Goal: Task Accomplishment & Management: Use online tool/utility

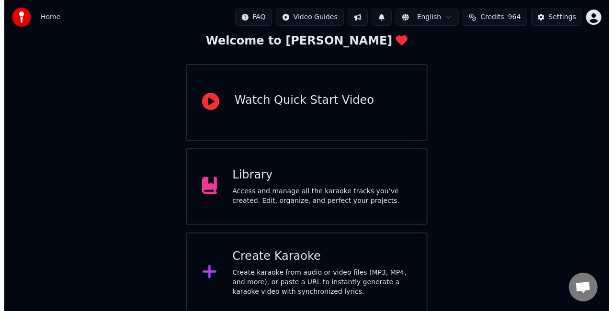
scroll to position [60, 0]
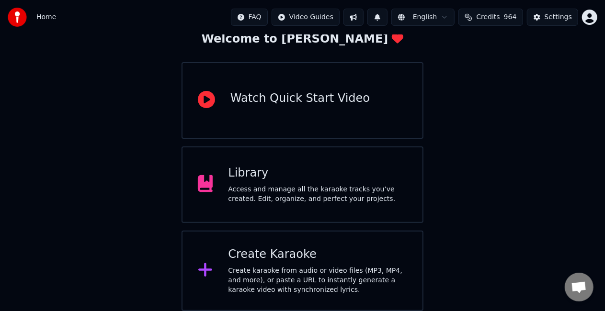
click at [292, 274] on div "Create karaoke from audio or video files (MP3, MP4, and more), or paste a URL t…" at bounding box center [317, 280] width 179 height 29
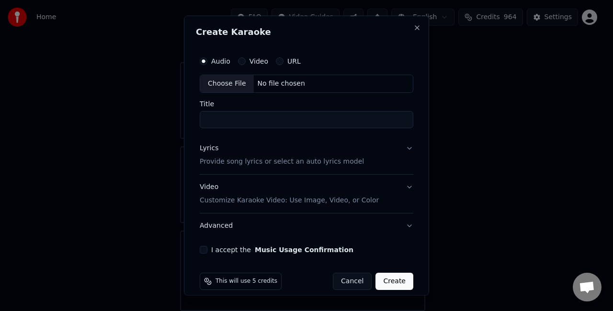
click at [214, 82] on div "Choose File" at bounding box center [227, 83] width 54 height 17
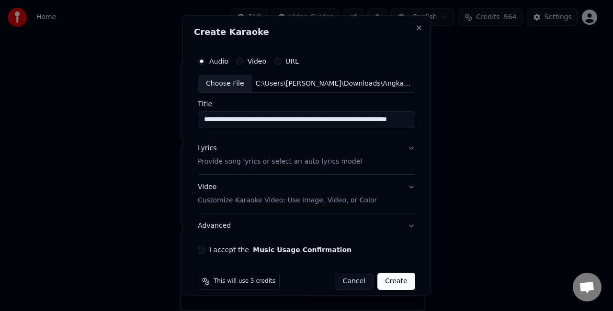
click at [364, 84] on div "C:\Users\[PERSON_NAME]\Downloads\Angkat Kaki-[PERSON_NAME] 'Remix' 1996 ([DOMAI…" at bounding box center [333, 84] width 163 height 10
click at [398, 116] on input "**********" at bounding box center [306, 119] width 217 height 17
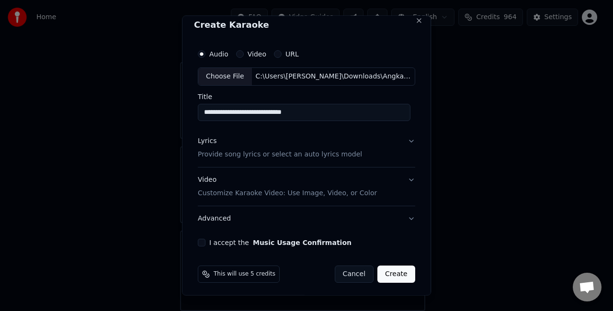
scroll to position [9, 0]
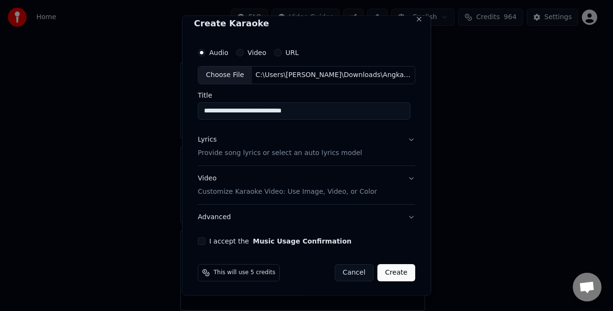
type input "**********"
click at [226, 155] on p "Provide song lyrics or select an auto lyrics model" at bounding box center [280, 153] width 164 height 10
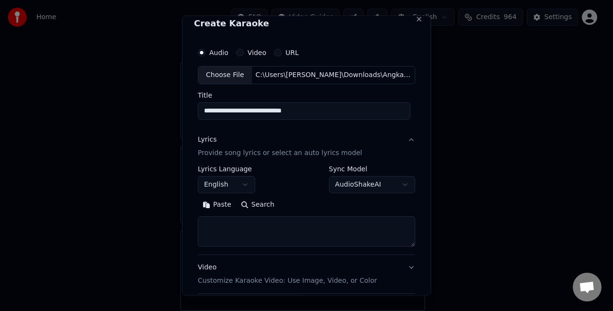
click at [216, 202] on button "Paste" at bounding box center [217, 204] width 38 height 15
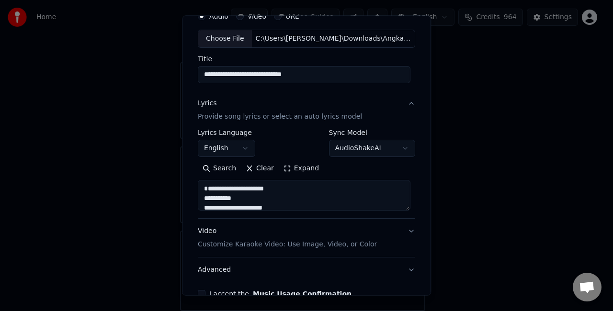
scroll to position [57, 0]
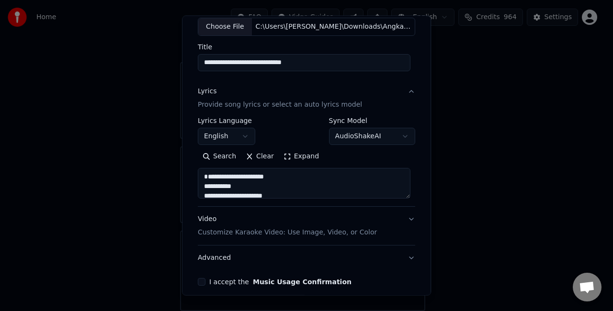
click at [202, 185] on textarea "**********" at bounding box center [304, 183] width 213 height 31
click at [281, 181] on textarea "**********" at bounding box center [304, 183] width 213 height 31
click at [201, 186] on textarea "**********" at bounding box center [304, 183] width 213 height 31
click at [284, 187] on textarea "**********" at bounding box center [304, 183] width 213 height 31
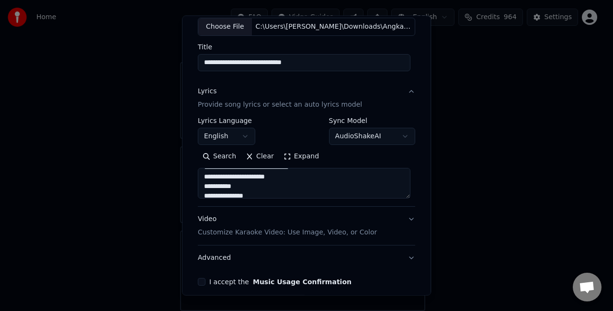
click at [201, 185] on textarea "**********" at bounding box center [304, 183] width 213 height 31
click at [228, 181] on textarea "**********" at bounding box center [304, 183] width 213 height 31
click at [202, 195] on textarea "**********" at bounding box center [304, 183] width 213 height 31
click at [202, 186] on textarea "**********" at bounding box center [304, 183] width 213 height 31
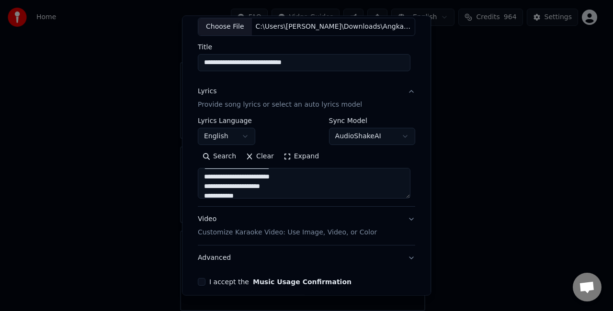
click at [301, 189] on textarea "**********" at bounding box center [304, 183] width 213 height 31
click at [203, 192] on textarea "**********" at bounding box center [304, 183] width 213 height 31
click at [274, 195] on textarea "**********" at bounding box center [304, 183] width 213 height 31
click at [268, 179] on textarea "**********" at bounding box center [304, 183] width 213 height 31
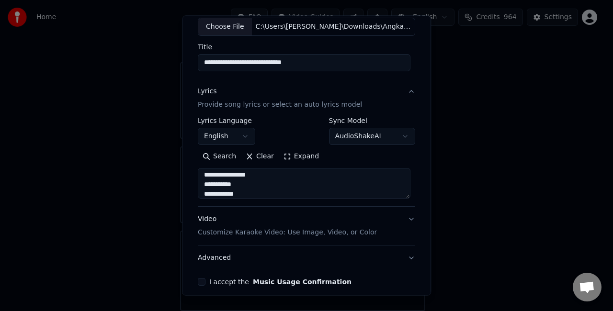
click at [201, 183] on textarea "**********" at bounding box center [304, 183] width 213 height 31
click at [242, 183] on textarea "**********" at bounding box center [304, 183] width 213 height 31
click at [202, 194] on textarea "**********" at bounding box center [304, 183] width 213 height 31
click at [235, 196] on textarea "**********" at bounding box center [304, 183] width 213 height 31
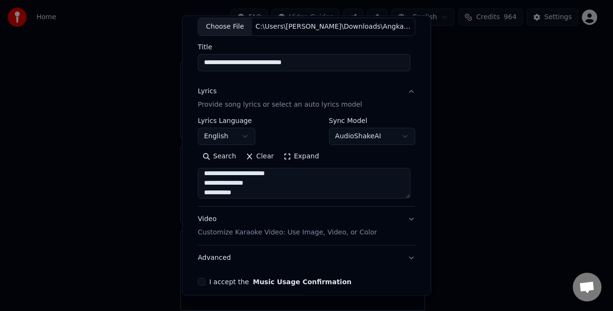
click at [201, 195] on textarea "**********" at bounding box center [304, 183] width 213 height 31
click at [257, 192] on textarea "**********" at bounding box center [304, 183] width 213 height 31
click at [201, 195] on textarea "**********" at bounding box center [304, 183] width 213 height 31
click at [249, 192] on textarea "**********" at bounding box center [304, 183] width 213 height 31
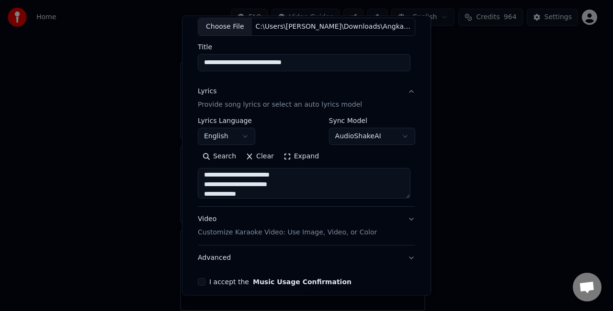
scroll to position [79, 0]
click at [365, 188] on textarea "**********" at bounding box center [304, 183] width 213 height 31
click at [296, 193] on textarea "**********" at bounding box center [304, 183] width 213 height 31
click at [248, 195] on textarea "**********" at bounding box center [304, 183] width 213 height 31
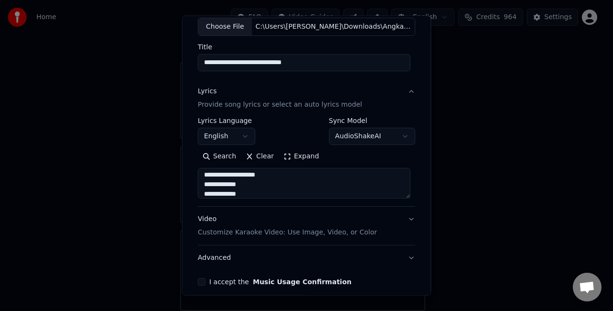
scroll to position [107, 0]
click at [353, 186] on textarea "**********" at bounding box center [304, 183] width 213 height 31
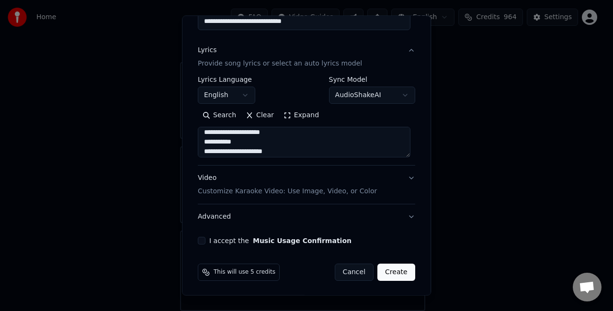
scroll to position [118, 0]
click at [306, 143] on textarea "**********" at bounding box center [304, 142] width 213 height 31
click at [202, 152] on textarea "**********" at bounding box center [304, 142] width 213 height 31
click at [285, 149] on textarea "**********" at bounding box center [304, 142] width 213 height 31
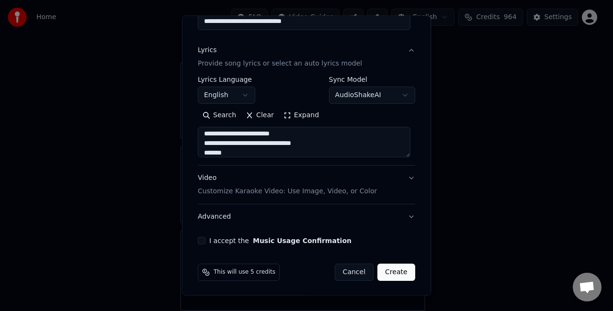
click at [239, 155] on textarea "**********" at bounding box center [304, 142] width 213 height 31
click at [201, 152] on textarea "**********" at bounding box center [304, 142] width 213 height 31
click at [202, 134] on textarea "**********" at bounding box center [304, 142] width 213 height 31
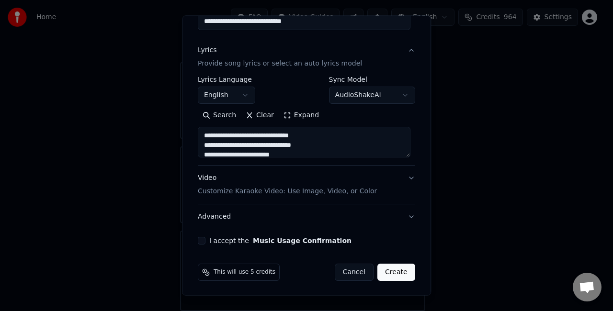
type textarea "**********"
click at [199, 241] on button "I accept the Music Usage Confirmation" at bounding box center [202, 241] width 8 height 8
click at [389, 274] on button "Create" at bounding box center [396, 272] width 38 height 17
select select "**"
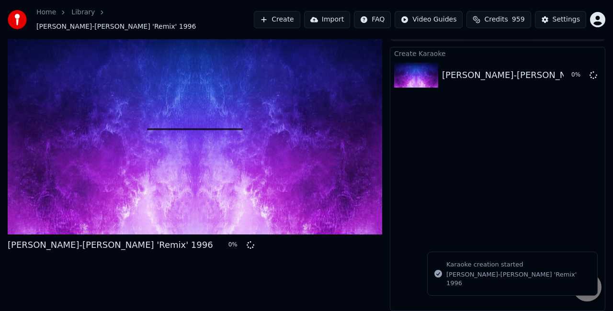
scroll to position [11, 0]
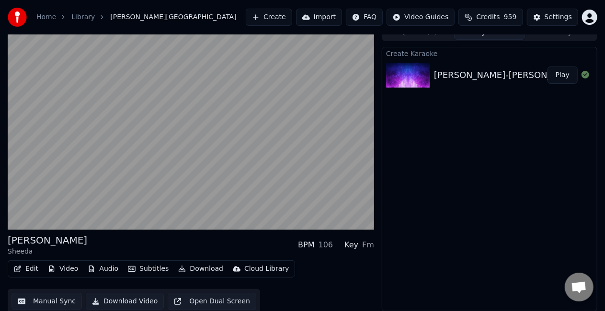
click at [505, 203] on div "Create Karaoke Angkat Kaki-[PERSON_NAME] 'Remix' 1996 Play" at bounding box center [490, 179] width 216 height 265
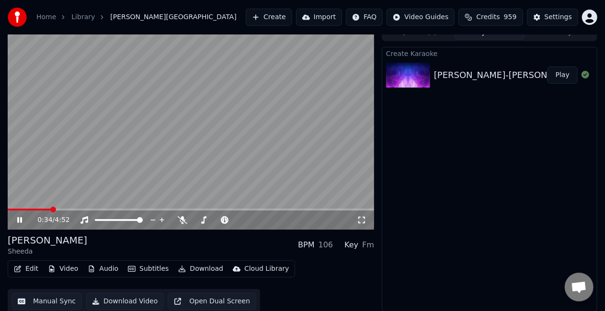
click at [228, 142] on video at bounding box center [191, 127] width 366 height 206
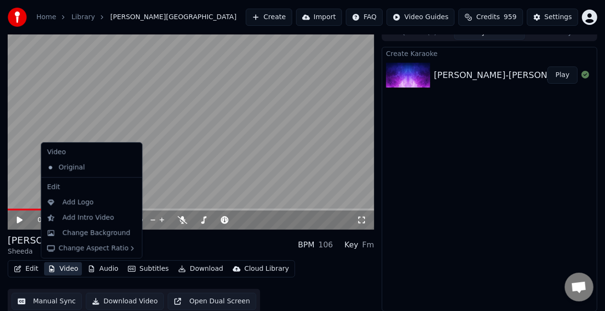
click at [60, 270] on button "Video" at bounding box center [63, 268] width 38 height 13
click at [81, 234] on div "Change Background" at bounding box center [96, 233] width 68 height 10
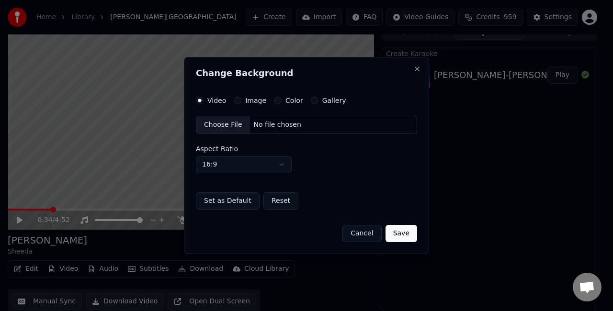
click at [256, 104] on label "Image" at bounding box center [255, 100] width 21 height 7
click at [241, 104] on button "Image" at bounding box center [238, 101] width 8 height 8
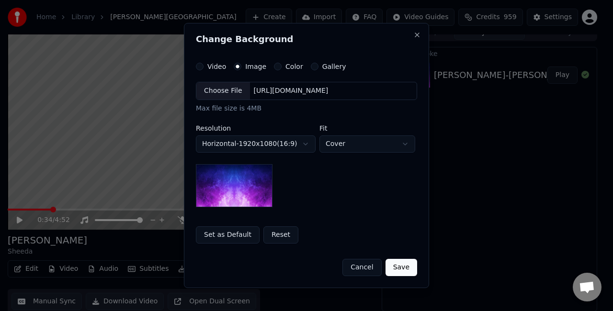
click at [227, 96] on div "Choose File" at bounding box center [223, 90] width 54 height 17
click at [201, 65] on button "Video" at bounding box center [200, 67] width 8 height 8
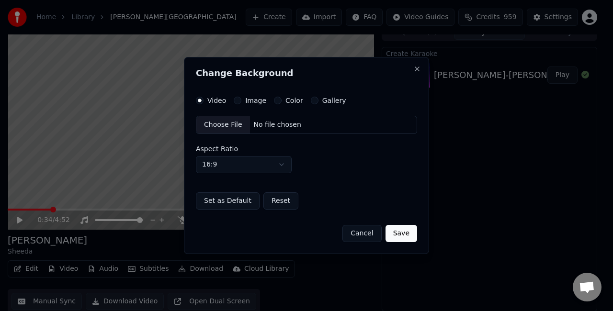
click at [221, 127] on div "Choose File" at bounding box center [223, 124] width 54 height 17
click at [284, 165] on body "Home Library Angkat Kaki • Sheeda Create Import FAQ Video Guides Credits 959 Se…" at bounding box center [302, 144] width 605 height 311
click at [283, 164] on body "Home Library Angkat Kaki • Sheeda Create Import FAQ Video Guides Credits 959 Se…" at bounding box center [302, 144] width 605 height 311
click at [409, 237] on button "Save" at bounding box center [402, 233] width 32 height 17
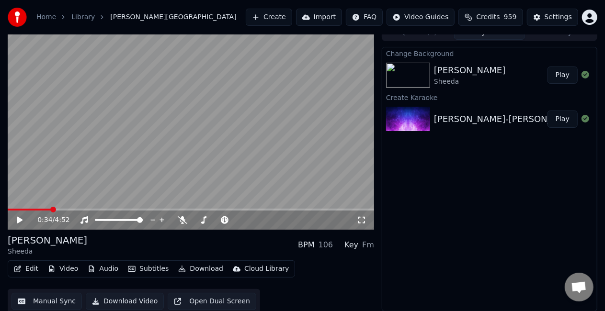
click at [559, 74] on button "Play" at bounding box center [562, 75] width 30 height 17
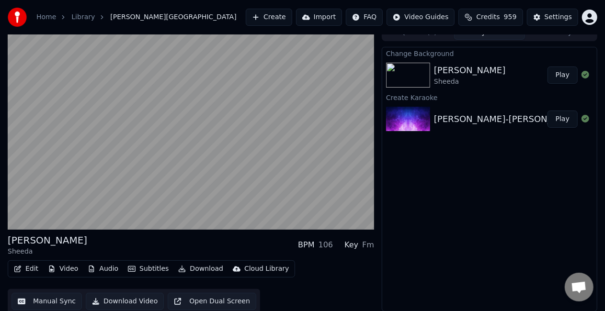
click at [532, 173] on div "Change Background [PERSON_NAME] Play Create Karaoke [PERSON_NAME]-[PERSON_NAME]…" at bounding box center [490, 179] width 216 height 265
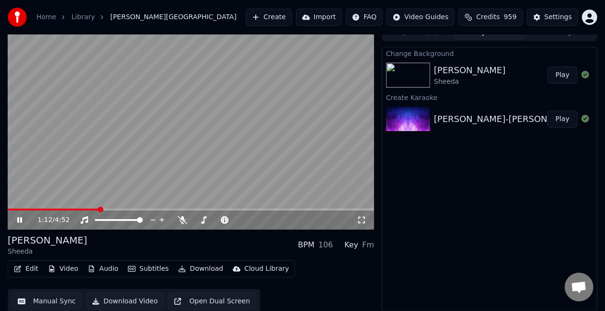
click at [31, 270] on button "Edit" at bounding box center [26, 268] width 32 height 13
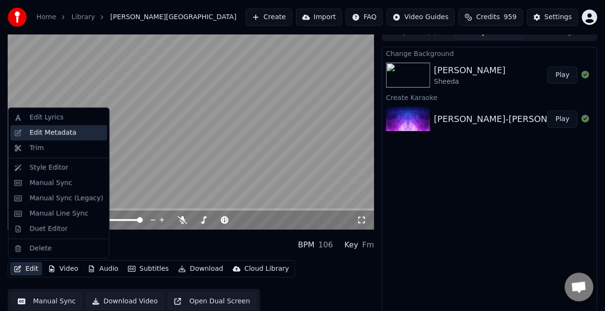
click at [77, 129] on div "Edit Metadata" at bounding box center [67, 133] width 74 height 10
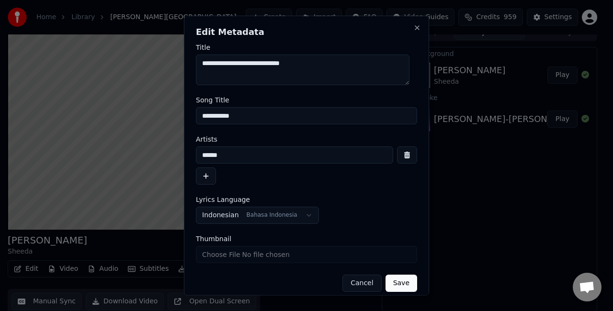
click at [290, 115] on input "**********" at bounding box center [306, 115] width 221 height 17
type input "**********"
click at [296, 218] on button "Indonesian Bahasa Indonesia" at bounding box center [257, 215] width 123 height 17
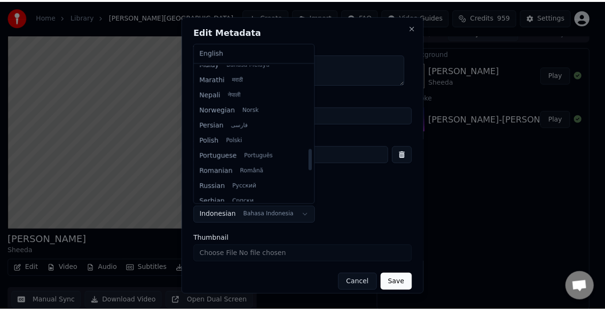
scroll to position [496, 0]
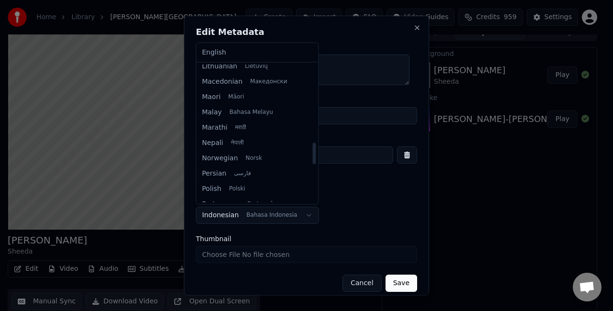
select select "**"
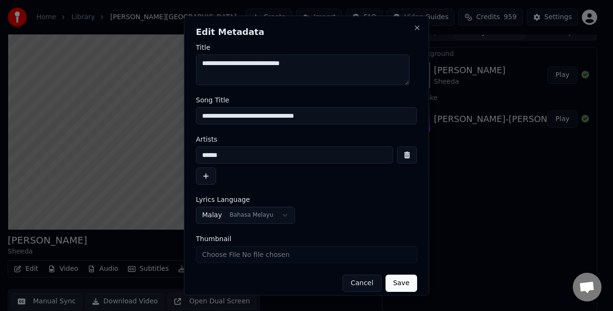
click at [240, 62] on textarea "**********" at bounding box center [303, 70] width 214 height 31
type textarea "**********"
click at [393, 285] on button "Save" at bounding box center [402, 283] width 32 height 17
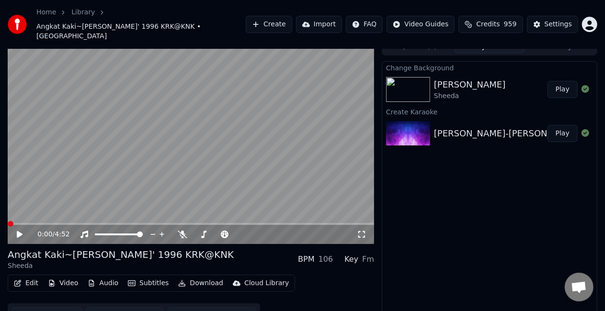
click at [563, 83] on button "Play" at bounding box center [562, 89] width 30 height 17
click at [19, 232] on icon at bounding box center [19, 235] width 5 height 6
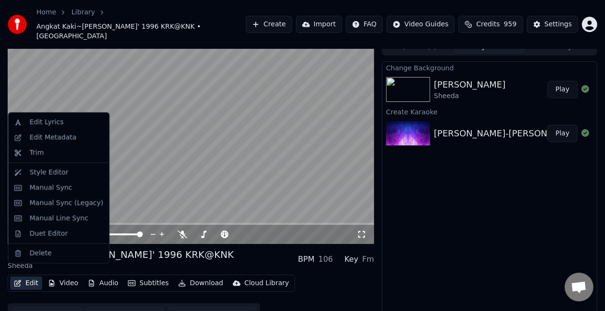
click at [31, 277] on button "Edit" at bounding box center [26, 283] width 32 height 13
click at [62, 217] on div "Manual Line Sync" at bounding box center [59, 219] width 59 height 10
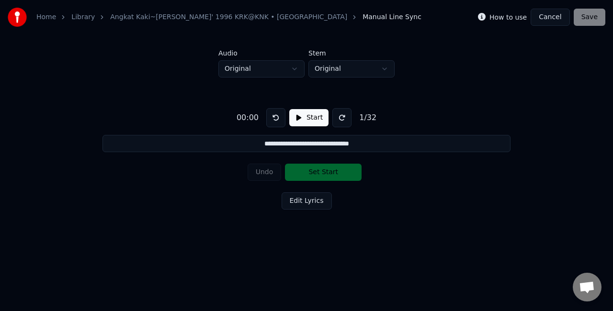
click at [314, 117] on button "Start" at bounding box center [308, 117] width 39 height 17
click at [329, 176] on button "Set Start" at bounding box center [323, 172] width 77 height 17
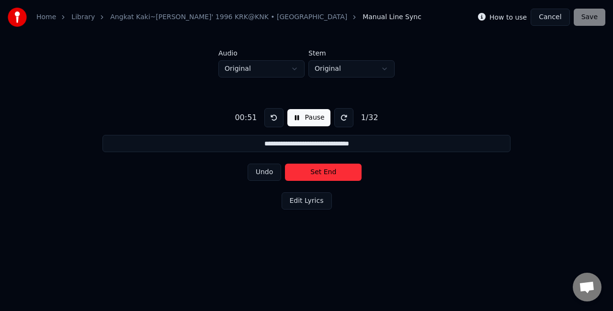
click at [329, 176] on button "Set End" at bounding box center [323, 172] width 77 height 17
click at [329, 176] on button "Set Start" at bounding box center [323, 172] width 77 height 17
click at [329, 176] on button "Set End" at bounding box center [323, 172] width 77 height 17
click at [329, 176] on button "Set Start" at bounding box center [323, 172] width 77 height 17
click at [329, 176] on button "Set End" at bounding box center [323, 172] width 77 height 17
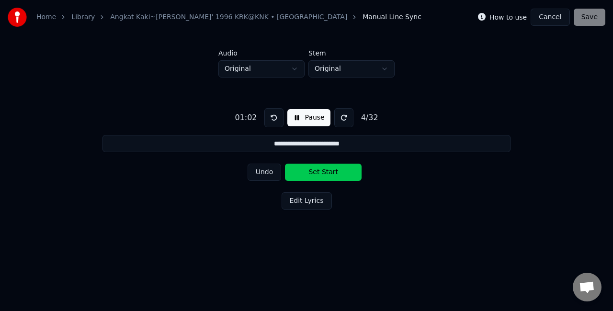
click at [329, 176] on button "Set Start" at bounding box center [323, 172] width 77 height 17
click at [345, 174] on button "Set End" at bounding box center [323, 172] width 77 height 17
click at [345, 174] on button "Set Start" at bounding box center [323, 172] width 77 height 17
click at [345, 174] on button "Set End" at bounding box center [323, 172] width 77 height 17
click at [337, 175] on button "Set Start" at bounding box center [323, 172] width 77 height 17
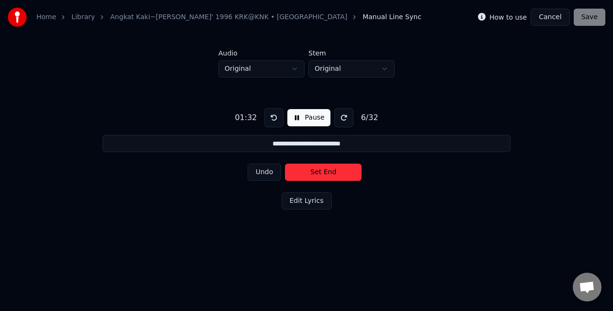
click at [337, 175] on button "Set End" at bounding box center [323, 172] width 77 height 17
click at [337, 175] on button "Set Start" at bounding box center [323, 172] width 77 height 17
click at [337, 175] on button "Set End" at bounding box center [323, 172] width 77 height 17
click at [330, 178] on button "Set Start" at bounding box center [323, 172] width 77 height 17
click at [330, 178] on button "Set End" at bounding box center [323, 172] width 77 height 17
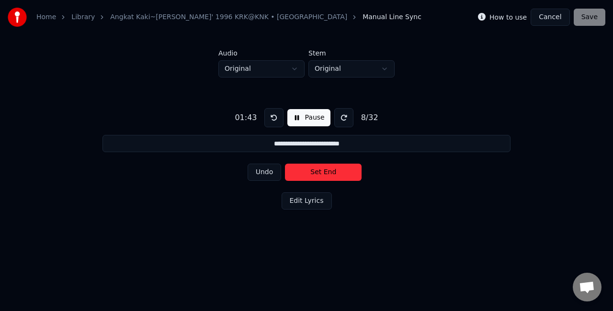
type input "**********"
click at [550, 18] on button "Cancel" at bounding box center [550, 17] width 39 height 17
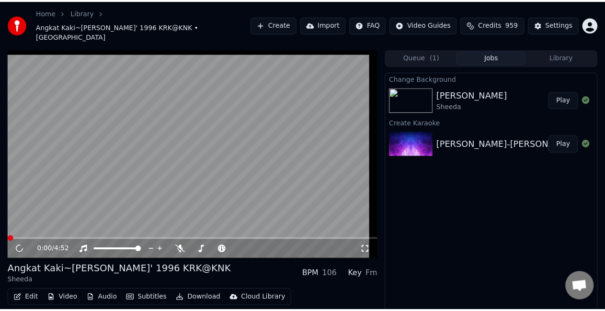
scroll to position [15, 0]
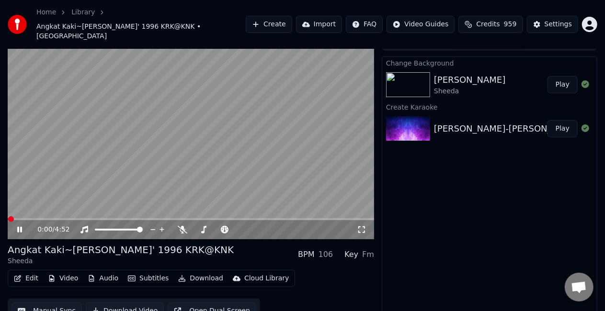
click at [19, 226] on icon at bounding box center [26, 230] width 22 height 8
click at [30, 272] on button "Edit" at bounding box center [26, 278] width 32 height 13
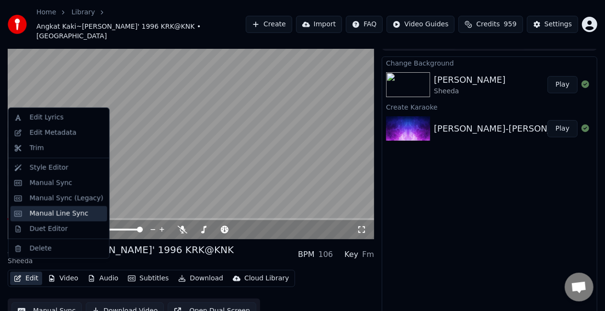
click at [74, 215] on div "Manual Line Sync" at bounding box center [59, 214] width 59 height 10
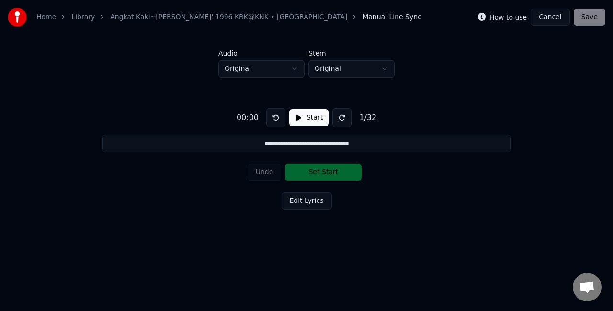
click at [306, 114] on button "Start" at bounding box center [308, 117] width 39 height 17
click at [304, 171] on button "Set Start" at bounding box center [323, 172] width 77 height 17
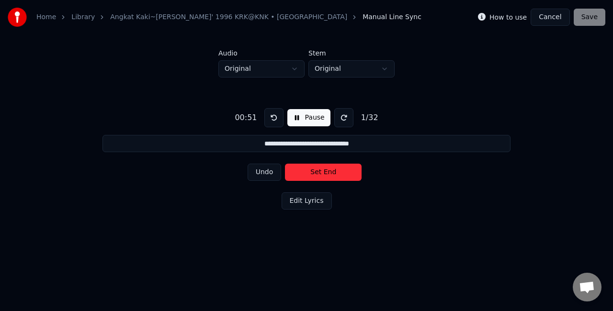
click at [304, 171] on button "Set End" at bounding box center [323, 172] width 77 height 17
click at [304, 171] on button "Set Start" at bounding box center [323, 172] width 77 height 17
click at [304, 171] on button "Set End" at bounding box center [323, 172] width 77 height 17
click at [304, 171] on button "Set Start" at bounding box center [323, 172] width 77 height 17
click at [304, 171] on button "Set End" at bounding box center [323, 172] width 77 height 17
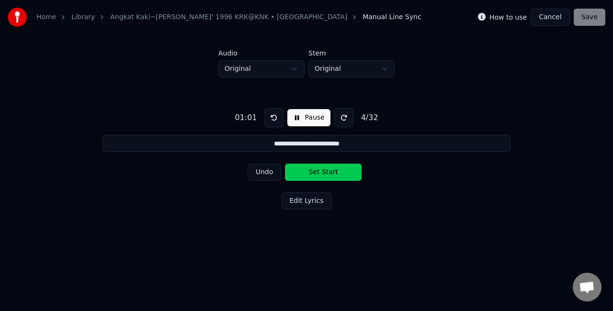
click at [304, 171] on button "Set Start" at bounding box center [323, 172] width 77 height 17
click at [304, 171] on button "Set End" at bounding box center [323, 172] width 77 height 17
click at [304, 171] on button "Set Start" at bounding box center [323, 172] width 77 height 17
click at [304, 171] on button "Set End" at bounding box center [323, 172] width 77 height 17
type input "**********"
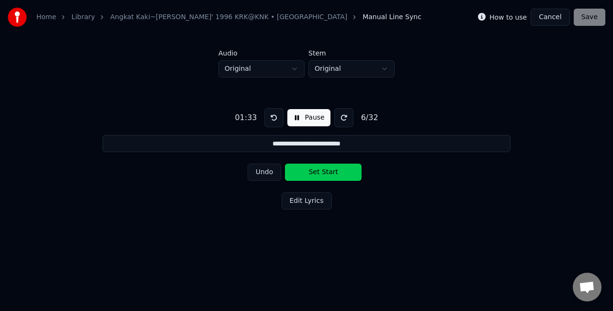
click at [554, 22] on button "Cancel" at bounding box center [550, 17] width 39 height 17
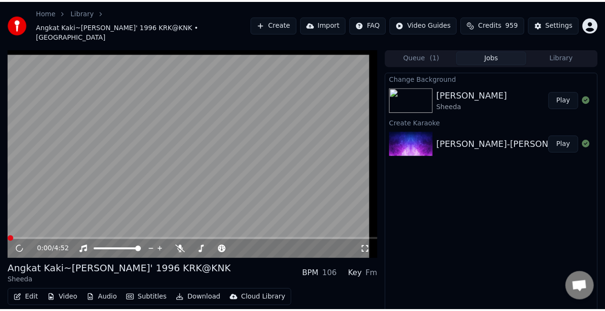
scroll to position [15, 0]
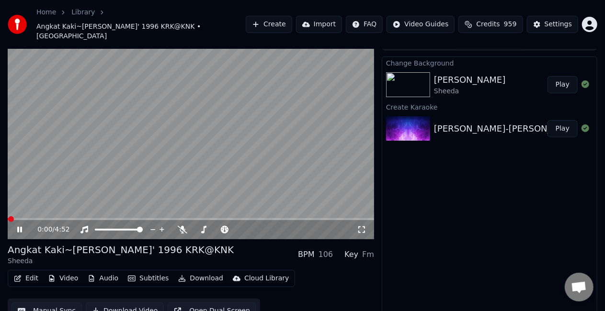
click at [20, 227] on icon at bounding box center [19, 230] width 5 height 6
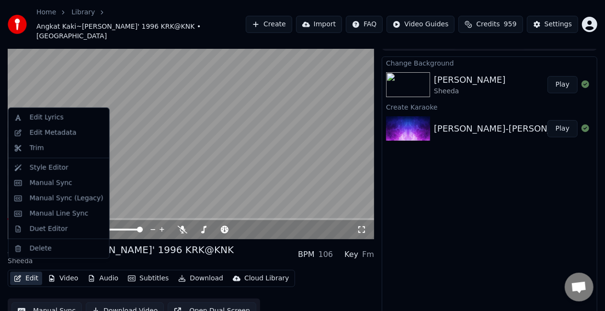
click at [29, 272] on button "Edit" at bounding box center [26, 278] width 32 height 13
click at [69, 215] on div "Manual Line Sync" at bounding box center [59, 214] width 59 height 10
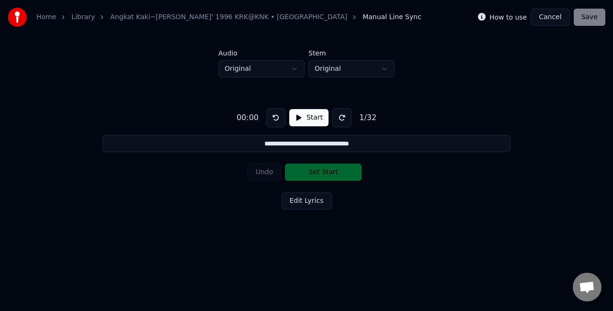
click at [310, 120] on button "Start" at bounding box center [308, 117] width 39 height 17
click at [312, 173] on button "Set Start" at bounding box center [323, 172] width 77 height 17
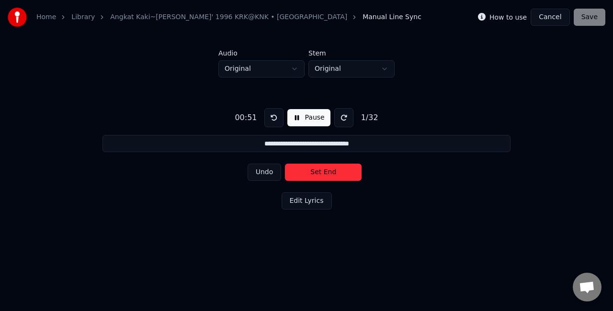
click at [312, 173] on button "Set End" at bounding box center [323, 172] width 77 height 17
click at [312, 173] on button "Set Start" at bounding box center [323, 172] width 77 height 17
click at [312, 173] on button "Set End" at bounding box center [323, 172] width 77 height 17
click at [312, 173] on button "Set Start" at bounding box center [323, 172] width 77 height 17
click at [312, 173] on button "Set End" at bounding box center [323, 172] width 77 height 17
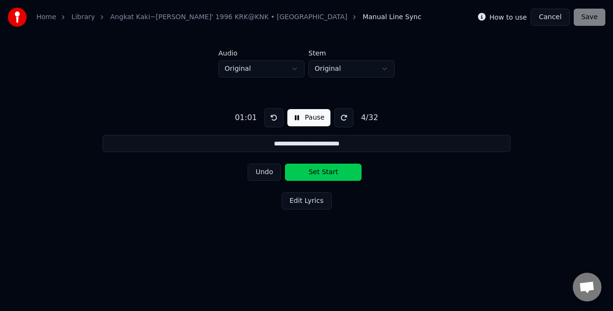
click at [312, 173] on button "Set Start" at bounding box center [323, 172] width 77 height 17
click at [312, 173] on button "Set End" at bounding box center [323, 172] width 77 height 17
click at [312, 173] on button "Set Start" at bounding box center [323, 172] width 77 height 17
click at [312, 173] on button "Set End" at bounding box center [323, 172] width 77 height 17
drag, startPoint x: 319, startPoint y: 172, endPoint x: 327, endPoint y: 169, distance: 8.1
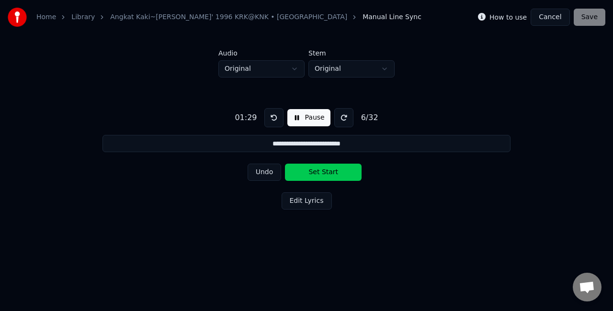
click at [319, 172] on button "Set Start" at bounding box center [323, 172] width 77 height 17
click at [327, 169] on button "Set Start" at bounding box center [323, 172] width 77 height 17
type input "**********"
click at [555, 21] on button "Cancel" at bounding box center [550, 17] width 39 height 17
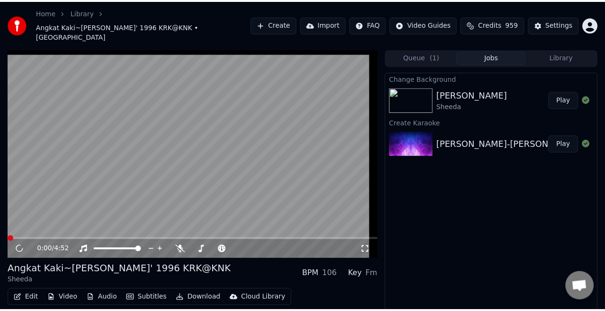
scroll to position [15, 0]
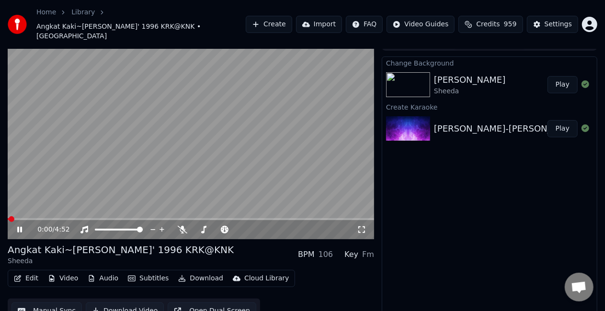
click at [17, 227] on icon at bounding box center [19, 230] width 5 height 6
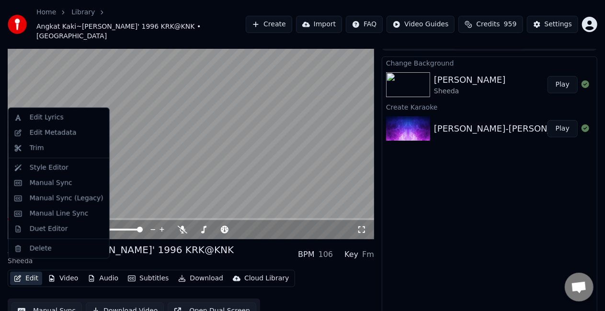
click at [30, 272] on button "Edit" at bounding box center [26, 278] width 32 height 13
click at [71, 215] on div "Manual Line Sync" at bounding box center [59, 214] width 59 height 10
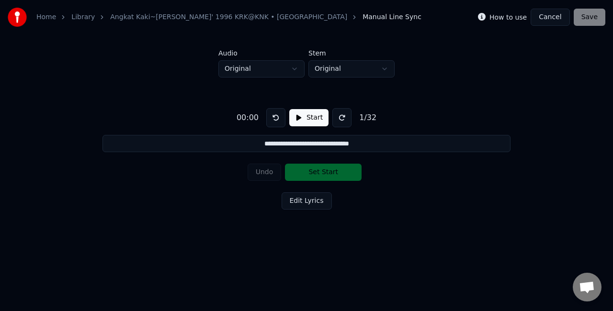
click at [300, 112] on button "Start" at bounding box center [308, 117] width 39 height 17
click at [338, 120] on button at bounding box center [343, 117] width 19 height 19
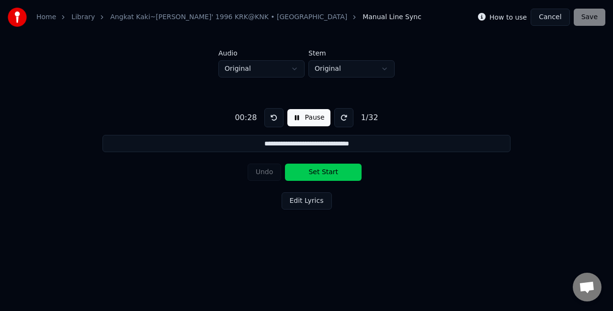
click at [339, 120] on button at bounding box center [343, 117] width 19 height 19
click at [316, 173] on button "Set Start" at bounding box center [323, 172] width 77 height 17
click at [316, 173] on button "Set End" at bounding box center [323, 172] width 77 height 17
click at [316, 173] on button "Set Start" at bounding box center [323, 172] width 77 height 17
click at [316, 173] on button "Set End" at bounding box center [323, 172] width 77 height 17
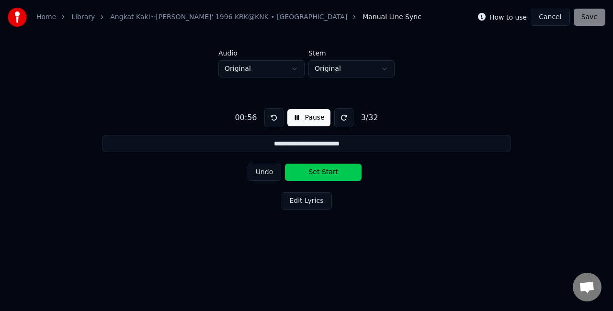
click at [316, 173] on button "Set Start" at bounding box center [323, 172] width 77 height 17
click at [316, 173] on button "Set End" at bounding box center [323, 172] width 77 height 17
click at [316, 173] on button "Set Start" at bounding box center [323, 172] width 77 height 17
click at [316, 173] on button "Set End" at bounding box center [323, 172] width 77 height 17
click at [316, 173] on button "Set Start" at bounding box center [323, 172] width 77 height 17
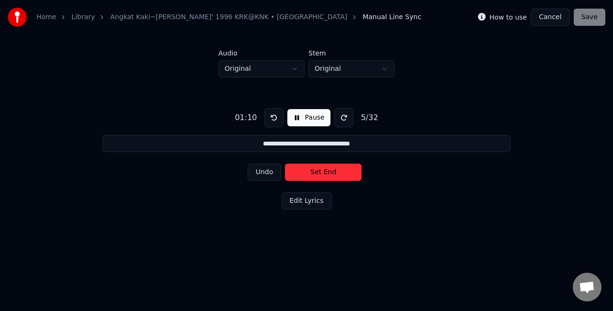
click at [316, 173] on button "Set End" at bounding box center [323, 172] width 77 height 17
click at [318, 171] on button "Set Start" at bounding box center [323, 172] width 77 height 17
click at [318, 171] on button "Set End" at bounding box center [323, 172] width 77 height 17
click at [318, 171] on button "Set Start" at bounding box center [323, 172] width 77 height 17
click at [318, 171] on button "Set End" at bounding box center [323, 172] width 77 height 17
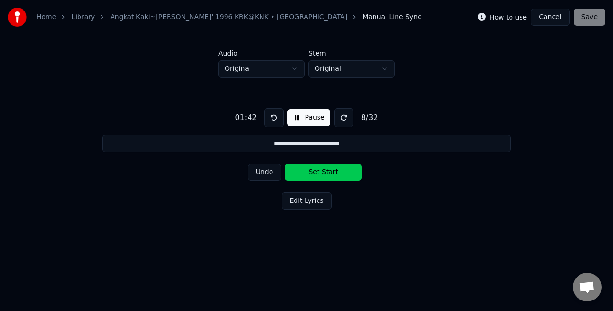
click at [318, 171] on button "Set Start" at bounding box center [323, 172] width 77 height 17
click at [318, 171] on button "Set End" at bounding box center [323, 172] width 77 height 17
type input "**********"
click at [267, 118] on button at bounding box center [273, 117] width 19 height 19
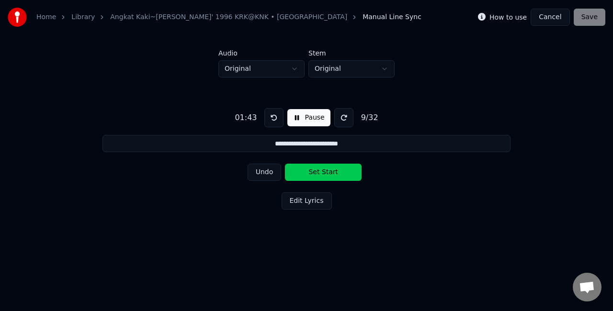
click at [553, 21] on button "Cancel" at bounding box center [550, 17] width 39 height 17
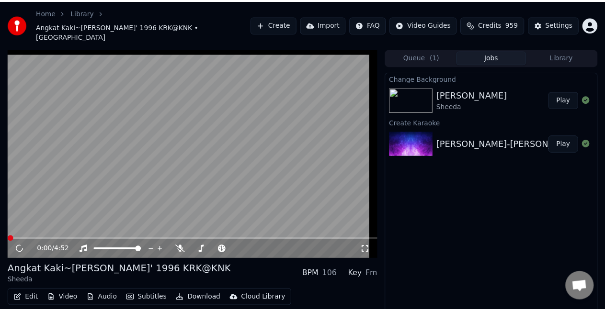
scroll to position [18, 0]
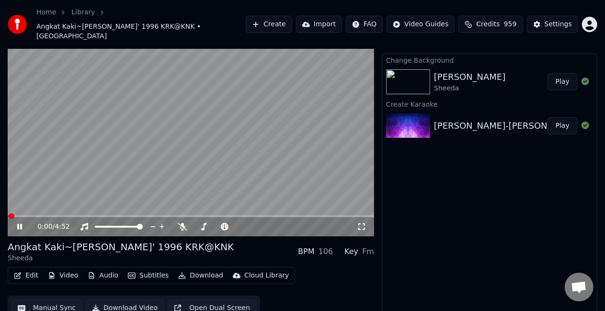
click at [22, 224] on icon at bounding box center [19, 227] width 5 height 6
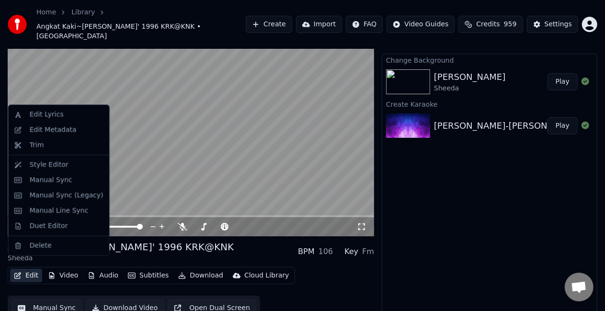
click at [25, 269] on button "Edit" at bounding box center [26, 275] width 32 height 13
click at [60, 211] on div "Manual Line Sync" at bounding box center [59, 211] width 59 height 10
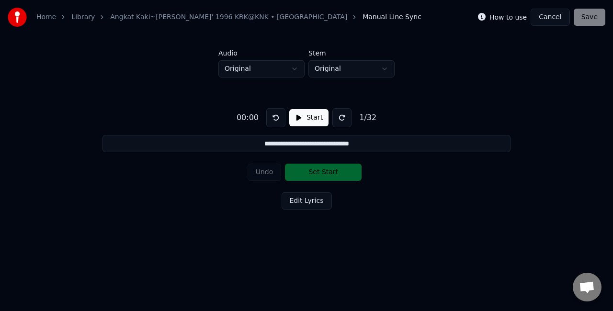
click at [309, 120] on button "Start" at bounding box center [308, 117] width 39 height 17
click at [339, 113] on button at bounding box center [343, 117] width 19 height 19
click at [338, 117] on button at bounding box center [343, 117] width 19 height 19
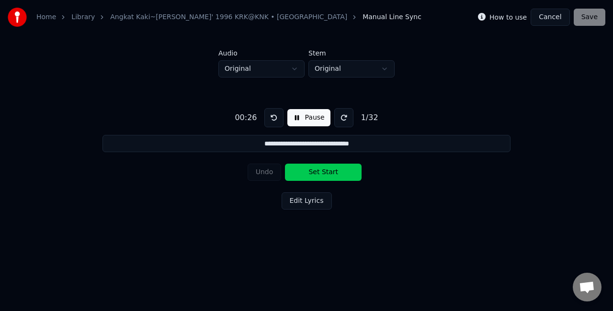
click at [338, 117] on button at bounding box center [343, 117] width 19 height 19
click at [325, 174] on button "Set Start" at bounding box center [323, 172] width 77 height 17
click at [325, 174] on button "Set End" at bounding box center [323, 172] width 77 height 17
click at [325, 174] on button "Set Start" at bounding box center [323, 172] width 77 height 17
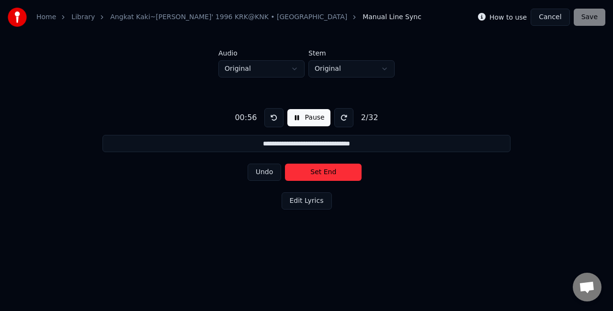
click at [325, 174] on button "Set End" at bounding box center [323, 172] width 77 height 17
click at [325, 174] on button "Set Start" at bounding box center [323, 172] width 77 height 17
click at [325, 174] on button "Set End" at bounding box center [323, 172] width 77 height 17
click at [325, 174] on button "Set Start" at bounding box center [323, 172] width 77 height 17
click at [325, 174] on button "Set End" at bounding box center [323, 172] width 77 height 17
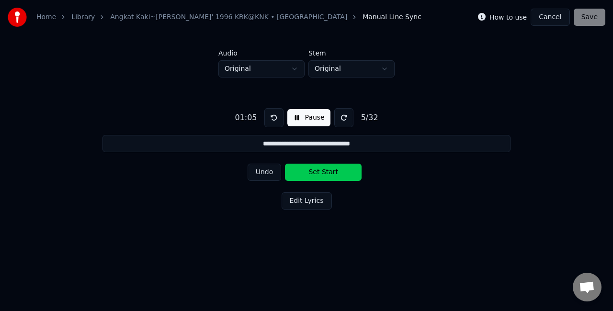
click at [325, 174] on button "Set Start" at bounding box center [323, 172] width 77 height 17
click at [325, 174] on button "Set End" at bounding box center [323, 172] width 77 height 17
click at [317, 172] on button "Set Start" at bounding box center [323, 172] width 77 height 17
click at [317, 172] on button "Set End" at bounding box center [323, 172] width 77 height 17
click at [317, 172] on button "Set Start" at bounding box center [323, 172] width 77 height 17
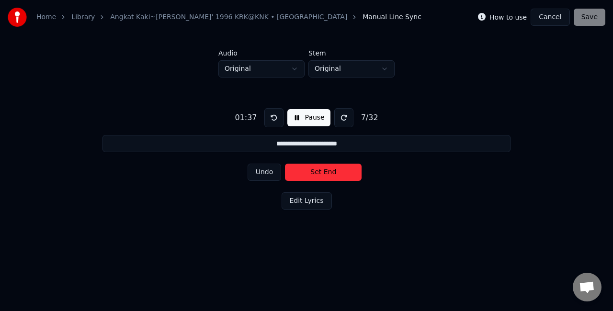
click at [317, 172] on button "Set End" at bounding box center [323, 172] width 77 height 17
click at [317, 172] on button "Set Start" at bounding box center [323, 172] width 77 height 17
click at [317, 172] on button "Set End" at bounding box center [323, 172] width 77 height 17
click at [317, 172] on button "Set Start" at bounding box center [323, 172] width 77 height 17
click at [316, 172] on button "Set End" at bounding box center [323, 172] width 77 height 17
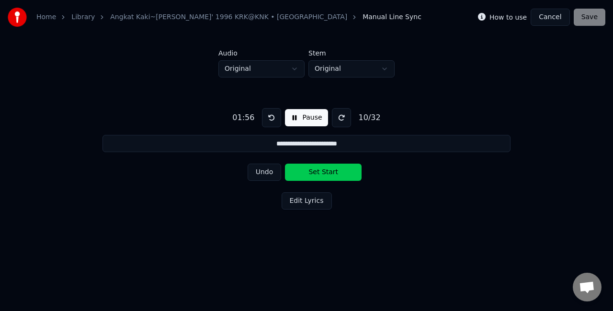
click at [316, 173] on button "Set Start" at bounding box center [323, 172] width 77 height 17
click at [316, 173] on button "Set End" at bounding box center [323, 172] width 77 height 17
click at [316, 173] on button "Set Start" at bounding box center [323, 172] width 77 height 17
click at [316, 173] on button "Set End" at bounding box center [323, 172] width 77 height 17
click at [316, 173] on button "Set Start" at bounding box center [323, 172] width 77 height 17
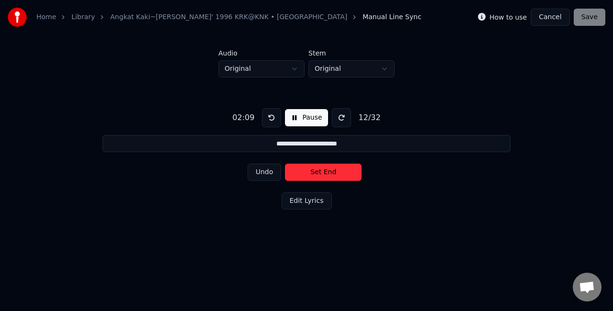
click at [315, 173] on button "Set End" at bounding box center [323, 172] width 77 height 17
click at [315, 173] on button "Set Start" at bounding box center [323, 172] width 77 height 17
click at [319, 174] on button "Set End" at bounding box center [323, 172] width 77 height 17
click at [319, 174] on button "Set Start" at bounding box center [323, 172] width 77 height 17
click at [319, 174] on button "Set End" at bounding box center [323, 172] width 77 height 17
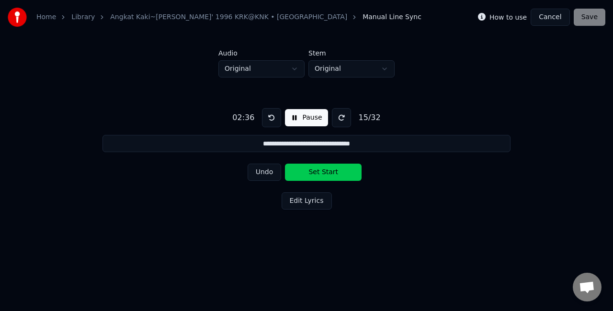
click at [319, 174] on button "Set Start" at bounding box center [323, 172] width 77 height 17
click at [319, 174] on button "Set End" at bounding box center [323, 172] width 77 height 17
click at [319, 174] on button "Set Start" at bounding box center [323, 172] width 77 height 17
click at [319, 174] on button "Set End" at bounding box center [323, 172] width 77 height 17
click at [319, 174] on button "Set Start" at bounding box center [323, 172] width 77 height 17
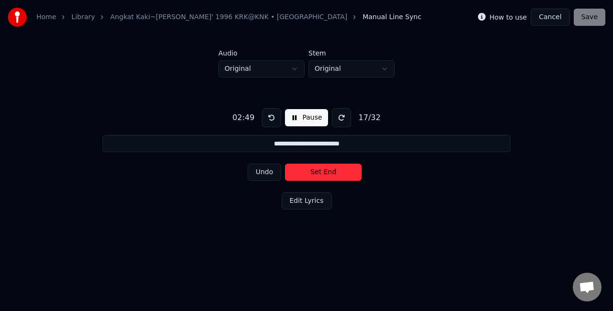
click at [319, 174] on button "Set End" at bounding box center [323, 172] width 77 height 17
click at [319, 174] on button "Set Start" at bounding box center [323, 172] width 77 height 17
click at [319, 174] on button "Set End" at bounding box center [323, 172] width 77 height 17
click at [321, 172] on button "Set Start" at bounding box center [323, 172] width 77 height 17
click at [321, 172] on button "Set End" at bounding box center [323, 172] width 77 height 17
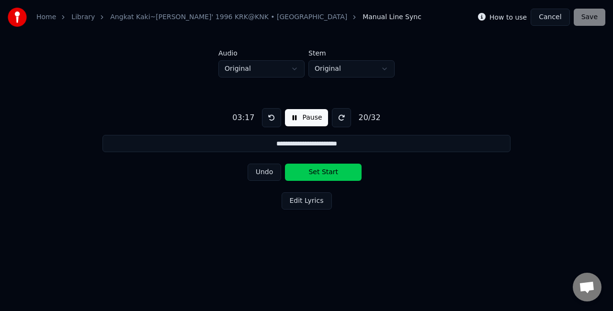
click at [321, 172] on button "Set Start" at bounding box center [323, 172] width 77 height 17
click at [321, 172] on button "Set End" at bounding box center [323, 172] width 77 height 17
click at [321, 172] on button "Set Start" at bounding box center [323, 172] width 77 height 17
click at [319, 173] on button "Set End" at bounding box center [323, 172] width 77 height 17
click at [319, 173] on button "Set Start" at bounding box center [323, 172] width 77 height 17
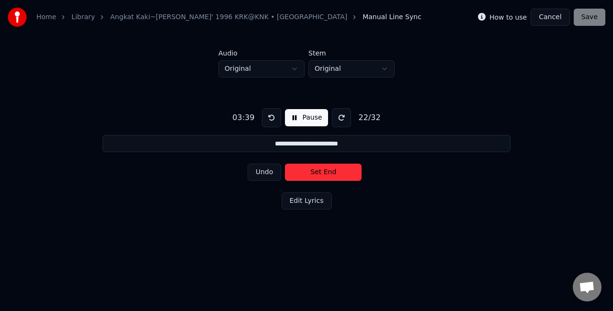
click at [319, 173] on button "Set End" at bounding box center [323, 172] width 77 height 17
click at [319, 173] on button "Set Start" at bounding box center [323, 172] width 77 height 17
click at [319, 173] on button "Set End" at bounding box center [323, 172] width 77 height 17
click at [319, 173] on button "Set Start" at bounding box center [323, 172] width 77 height 17
click at [319, 173] on button "Set End" at bounding box center [323, 172] width 77 height 17
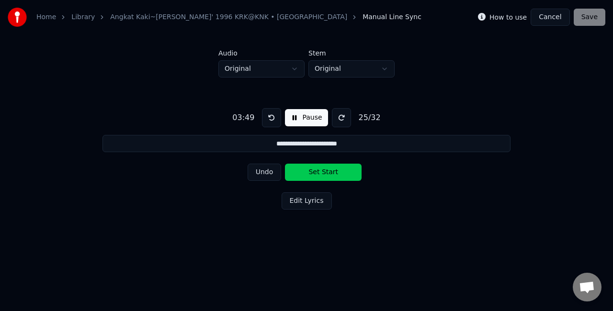
click at [319, 173] on button "Set Start" at bounding box center [323, 172] width 77 height 17
click at [319, 173] on button "Set End" at bounding box center [323, 172] width 77 height 17
click at [319, 173] on button "Set Start" at bounding box center [323, 172] width 77 height 17
click at [319, 173] on button "Set End" at bounding box center [323, 172] width 77 height 17
click at [319, 173] on button "Set Start" at bounding box center [323, 172] width 77 height 17
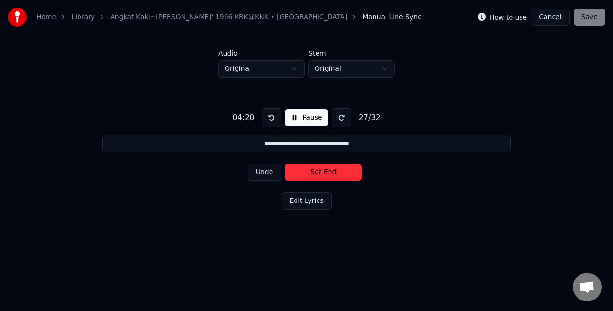
click at [319, 173] on button "Set End" at bounding box center [323, 172] width 77 height 17
click at [319, 173] on button "Set Start" at bounding box center [323, 172] width 77 height 17
click at [319, 173] on button "Set End" at bounding box center [323, 172] width 77 height 17
click at [319, 173] on button "Set Start" at bounding box center [323, 172] width 77 height 17
click at [319, 174] on button "Set End" at bounding box center [323, 172] width 77 height 17
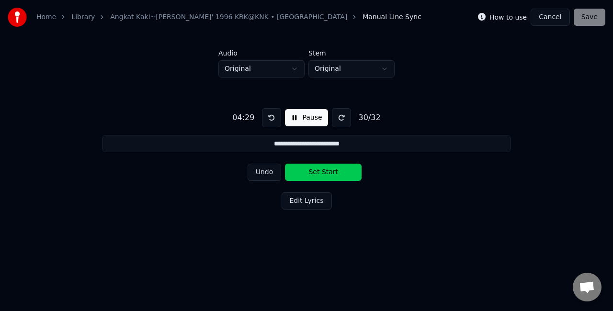
click at [319, 174] on button "Set Start" at bounding box center [323, 172] width 77 height 17
click at [319, 174] on button "Set End" at bounding box center [323, 172] width 77 height 17
click at [319, 174] on button "Set Start" at bounding box center [323, 172] width 77 height 17
click at [319, 174] on button "Set End" at bounding box center [323, 172] width 77 height 17
type input "**********"
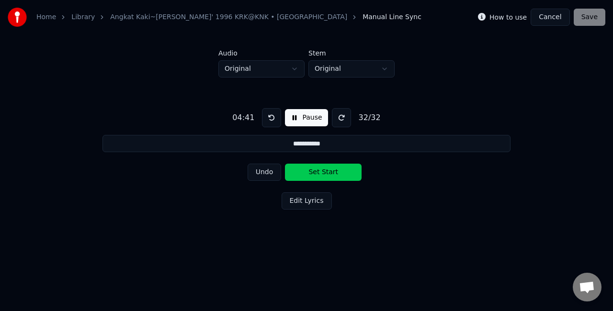
click at [319, 174] on button "Set Start" at bounding box center [323, 172] width 77 height 17
click at [319, 174] on button "Set End" at bounding box center [323, 172] width 77 height 17
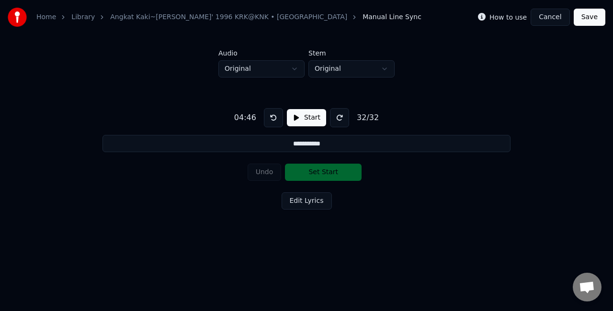
click at [596, 14] on button "Save" at bounding box center [590, 17] width 32 height 17
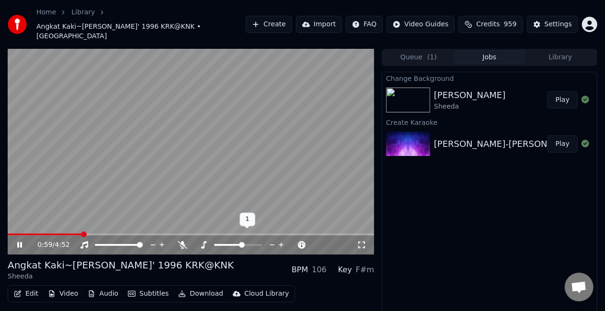
click at [242, 242] on span at bounding box center [242, 245] width 6 height 6
click at [243, 242] on span at bounding box center [242, 245] width 6 height 6
click at [239, 242] on span at bounding box center [238, 245] width 6 height 6
click at [244, 242] on span at bounding box center [242, 245] width 6 height 6
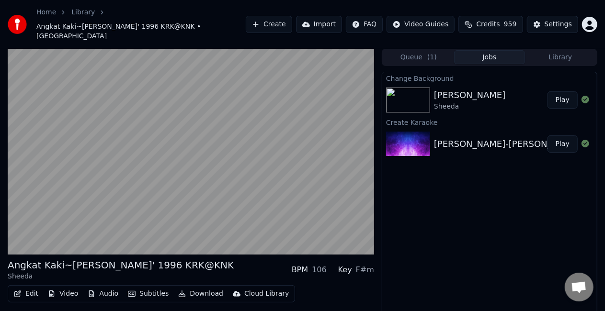
click at [192, 287] on button "Download" at bounding box center [200, 293] width 53 height 13
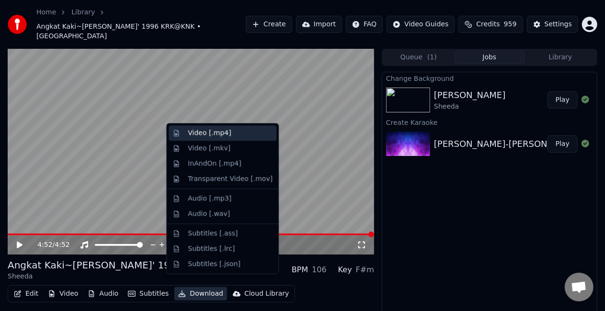
click at [226, 130] on div "Video [.mp4]" at bounding box center [230, 133] width 85 height 10
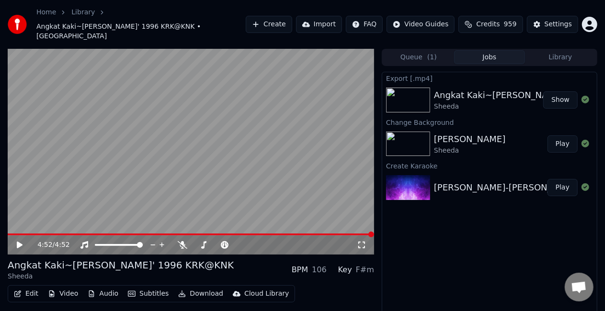
click at [567, 91] on button "Show" at bounding box center [560, 99] width 34 height 17
